Goal: Answer question/provide support: Share knowledge or assist other users

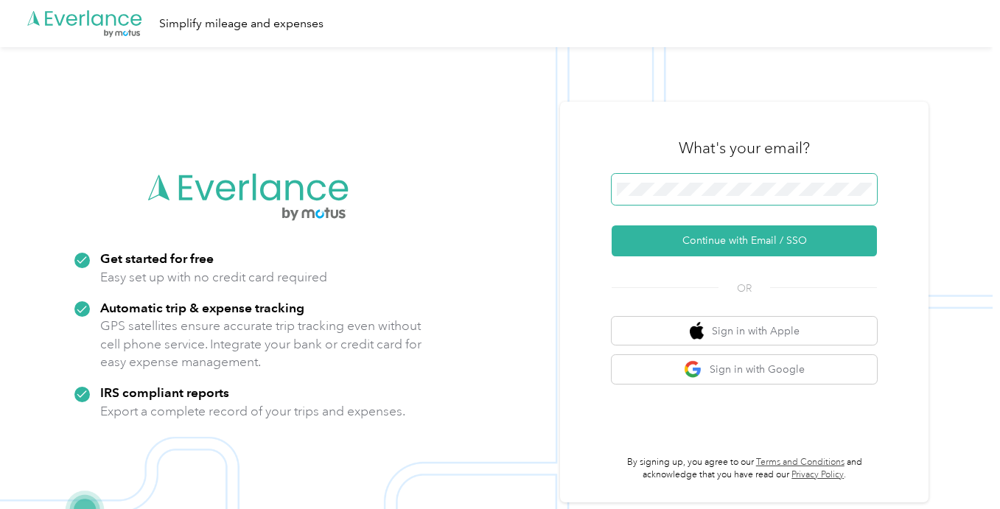
click at [710, 181] on span at bounding box center [744, 189] width 265 height 31
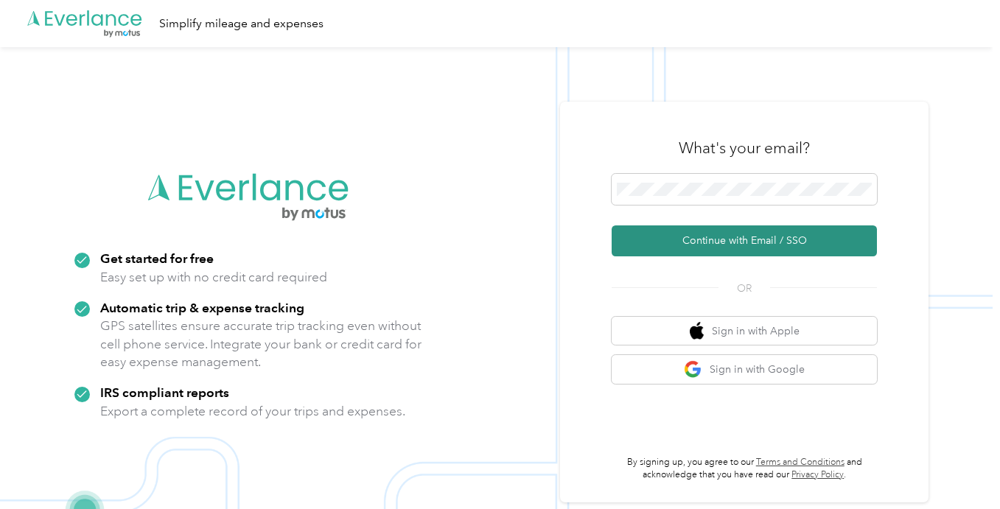
click at [728, 245] on button "Continue with Email / SSO" at bounding box center [744, 241] width 265 height 31
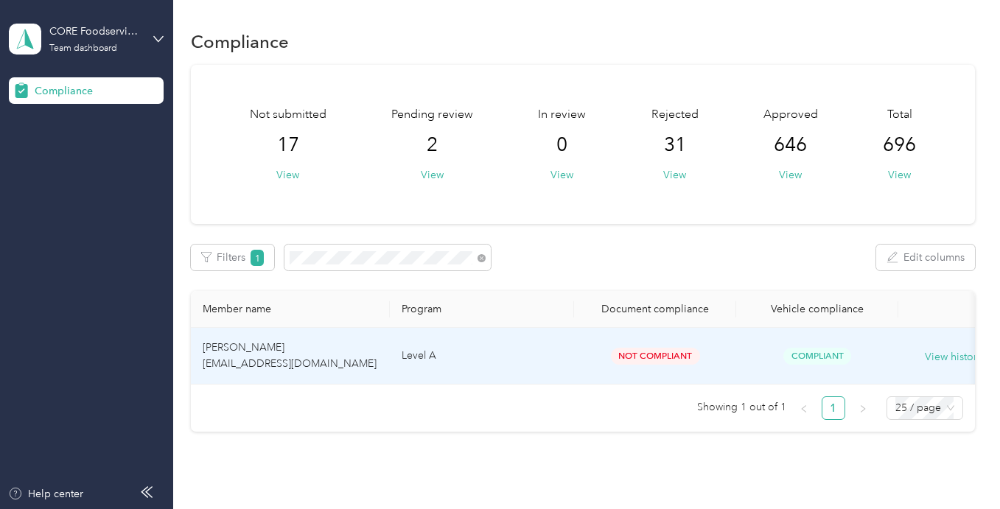
click at [388, 369] on td "[PERSON_NAME] [EMAIL_ADDRESS][DOMAIN_NAME]" at bounding box center [290, 356] width 199 height 57
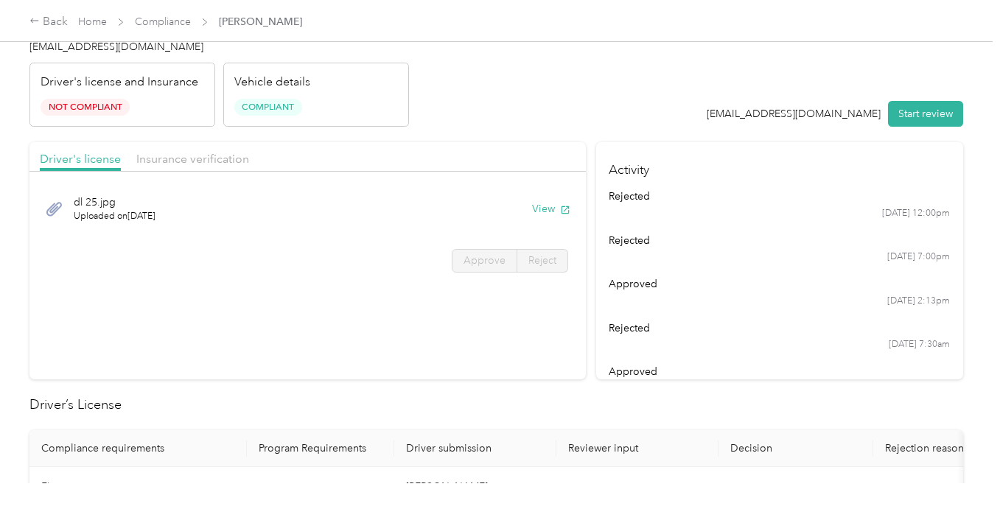
scroll to position [53, 0]
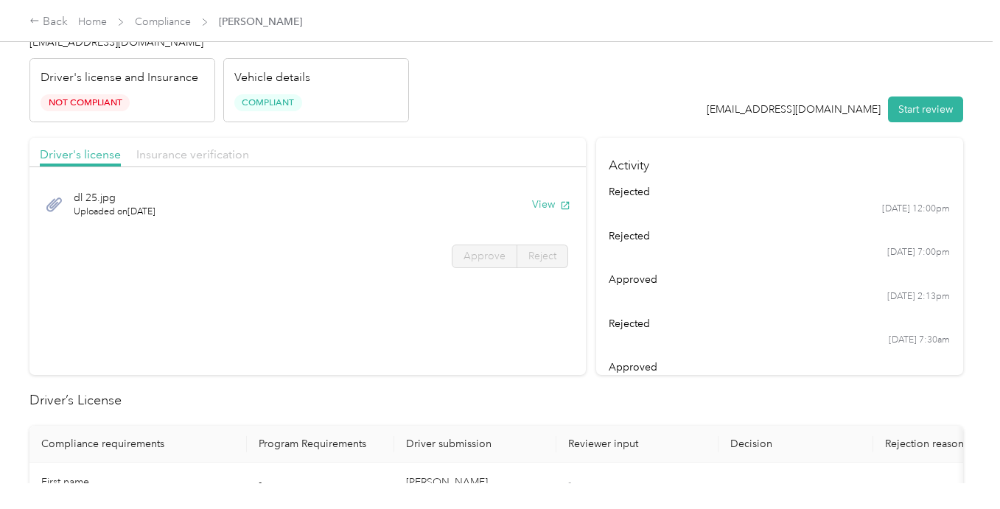
click at [209, 153] on span "Insurance verification" at bounding box center [192, 154] width 113 height 14
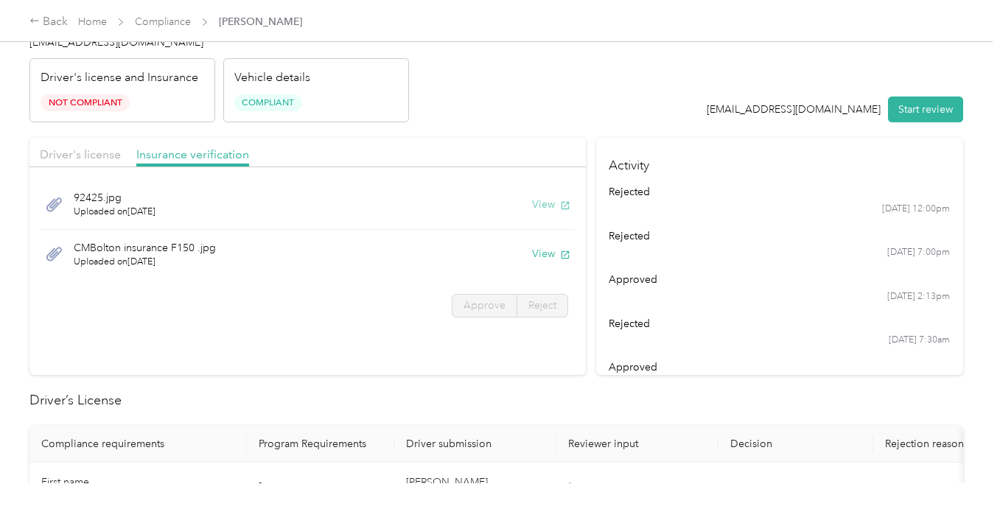
click at [554, 204] on button "View" at bounding box center [551, 204] width 38 height 15
click at [557, 252] on button "View" at bounding box center [551, 253] width 38 height 15
